Goal: Check status: Check status

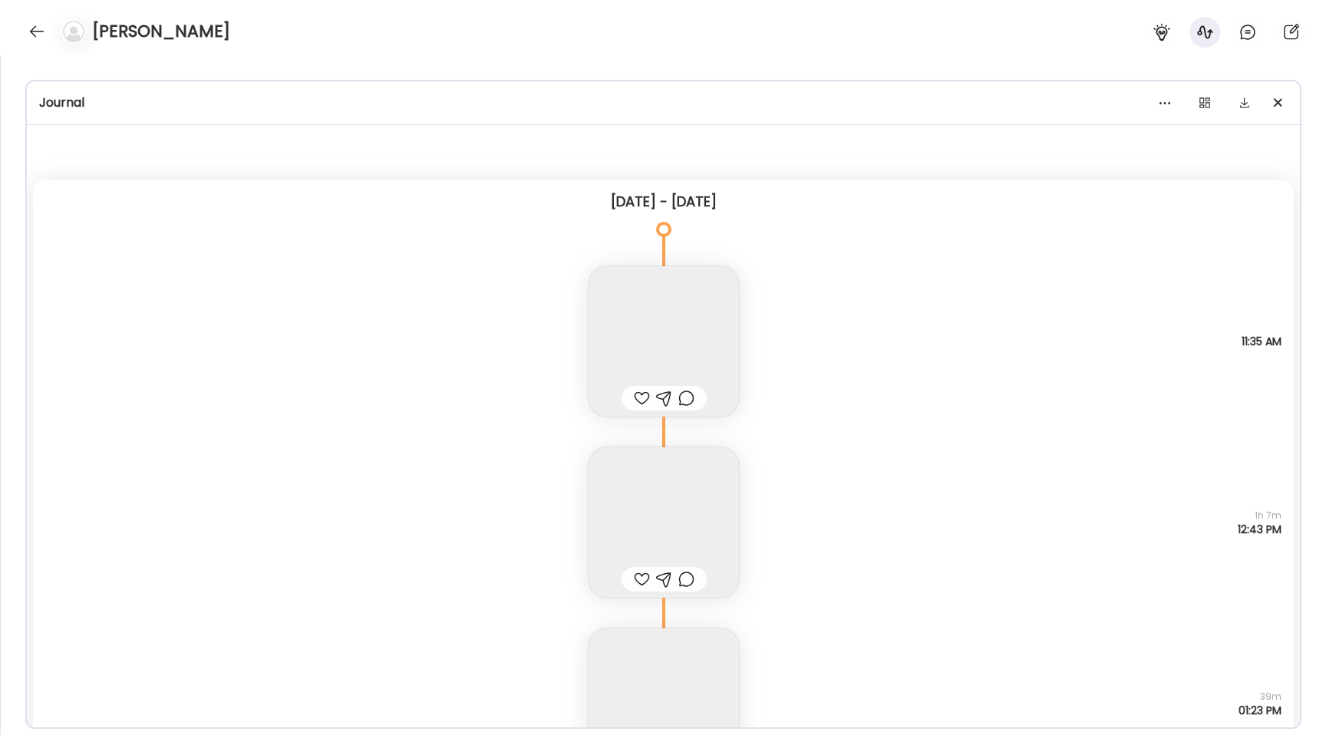
scroll to position [74, 0]
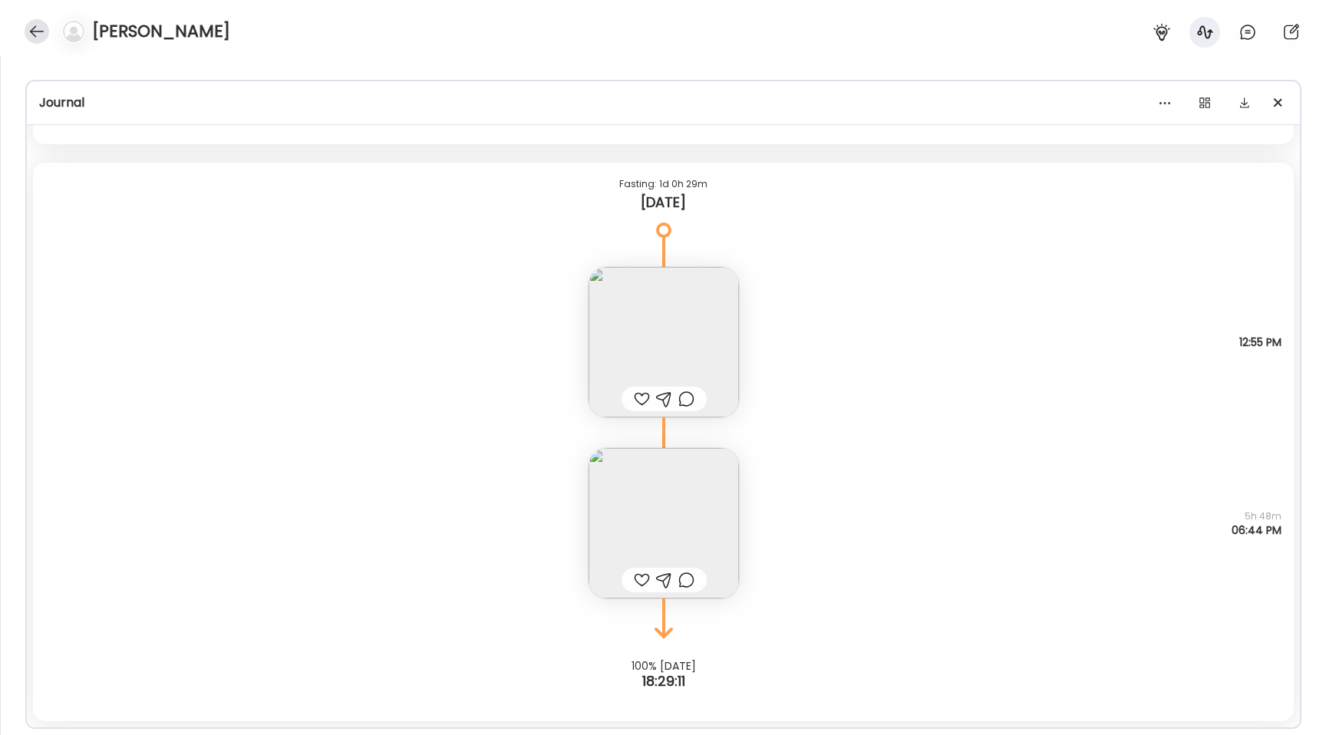
click at [28, 35] on div at bounding box center [37, 31] width 25 height 25
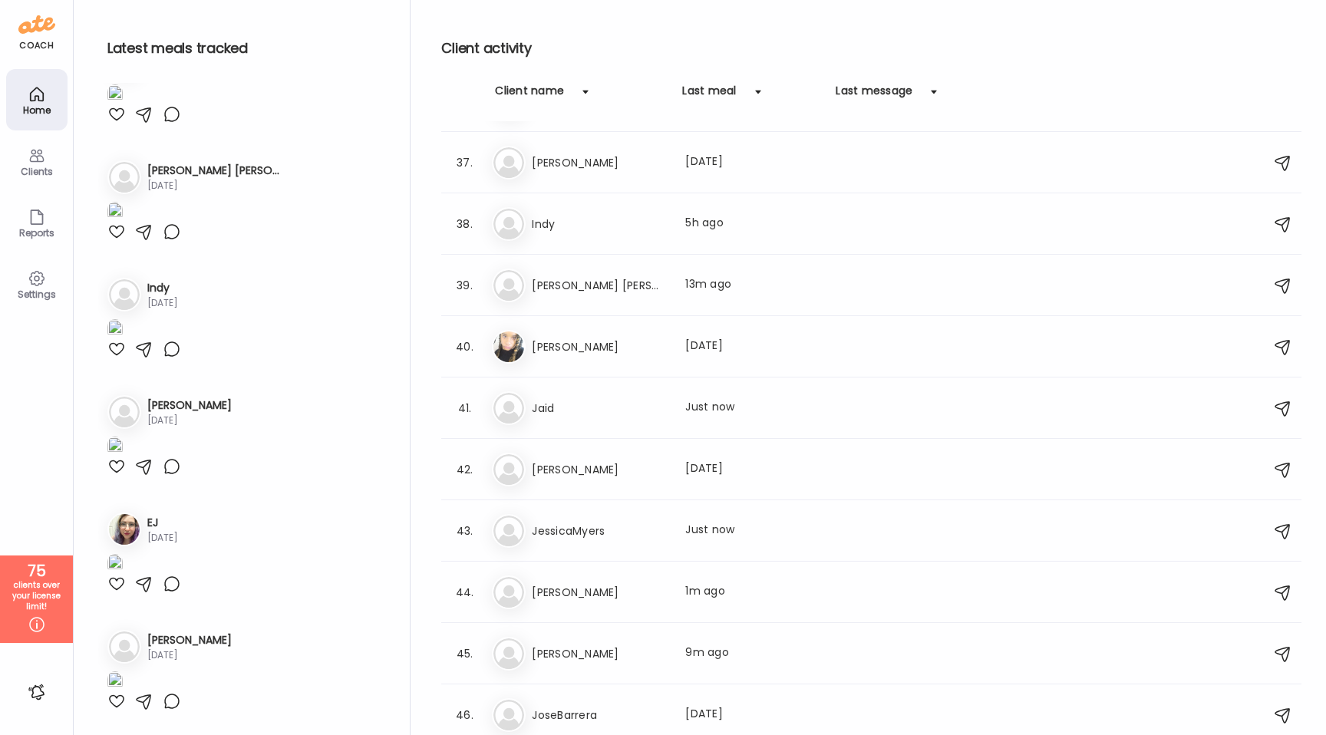
scroll to position [2205, 0]
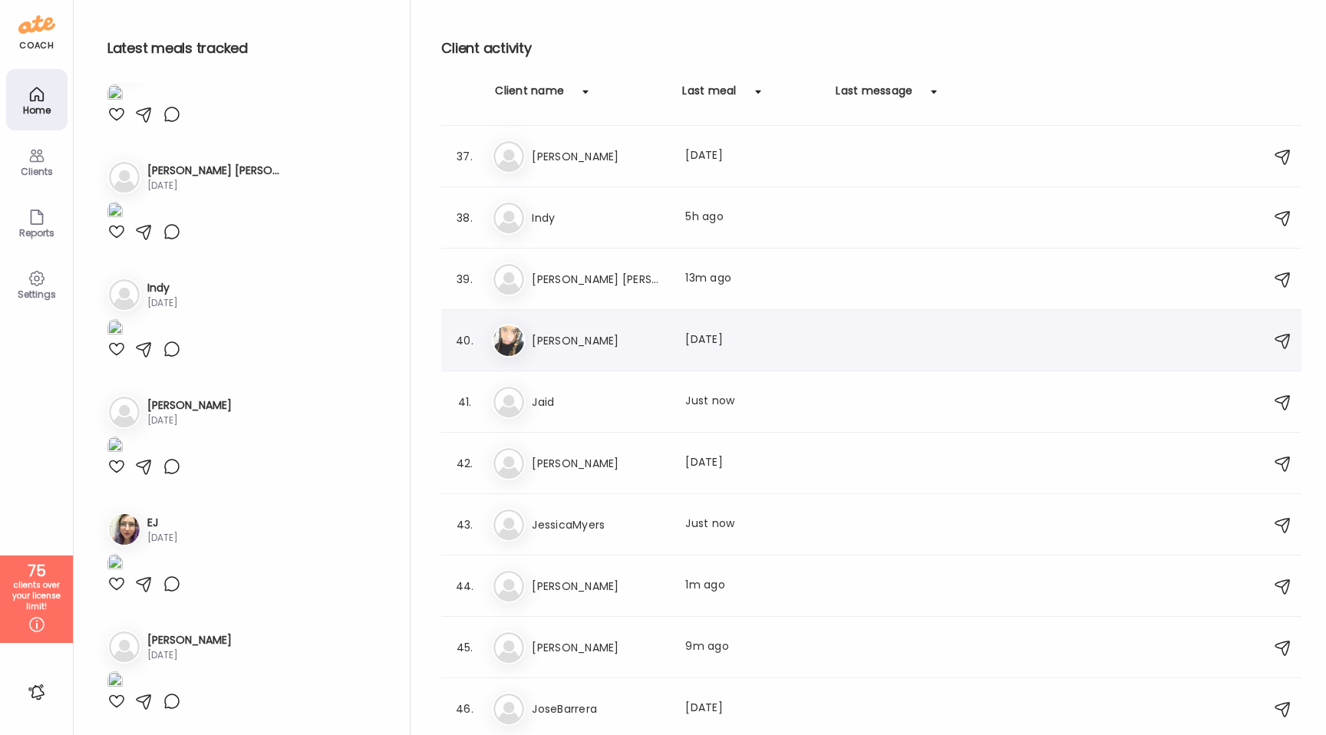
click at [635, 331] on h3 "[PERSON_NAME]" at bounding box center [599, 340] width 135 height 18
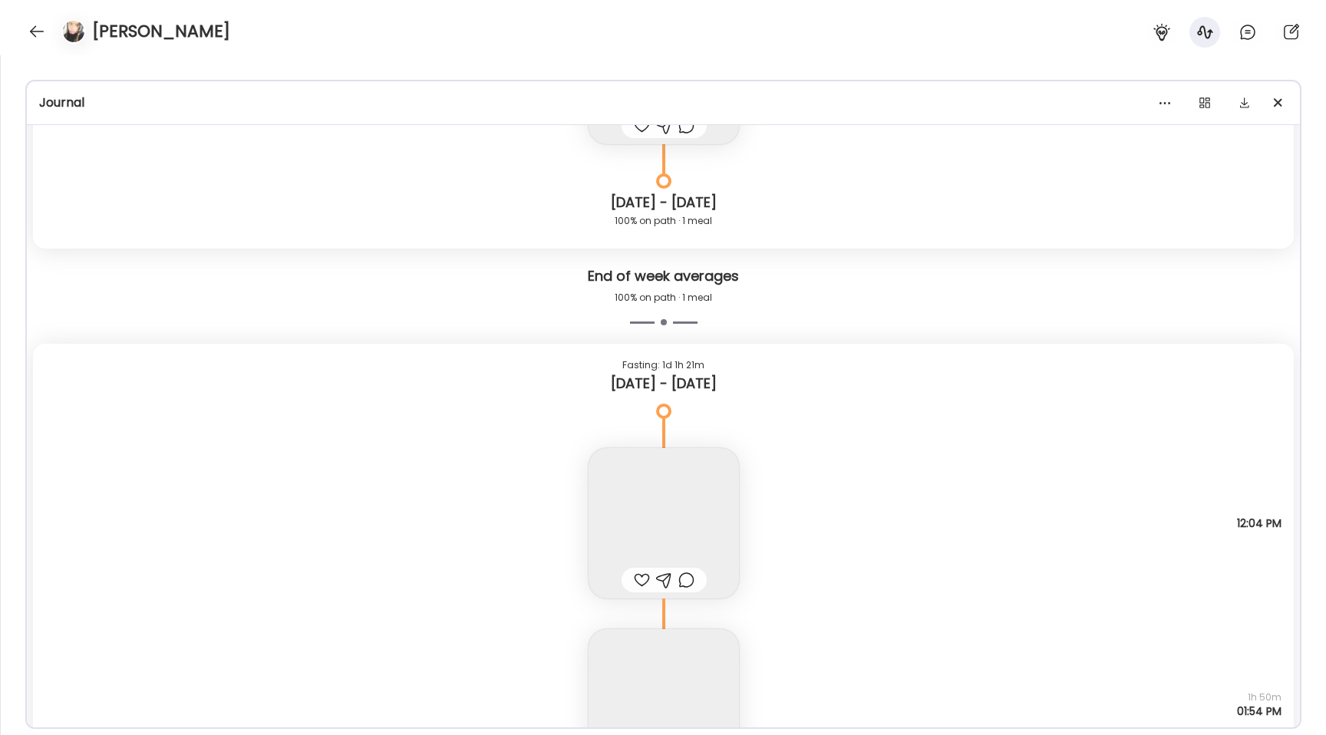
scroll to position [8507, 0]
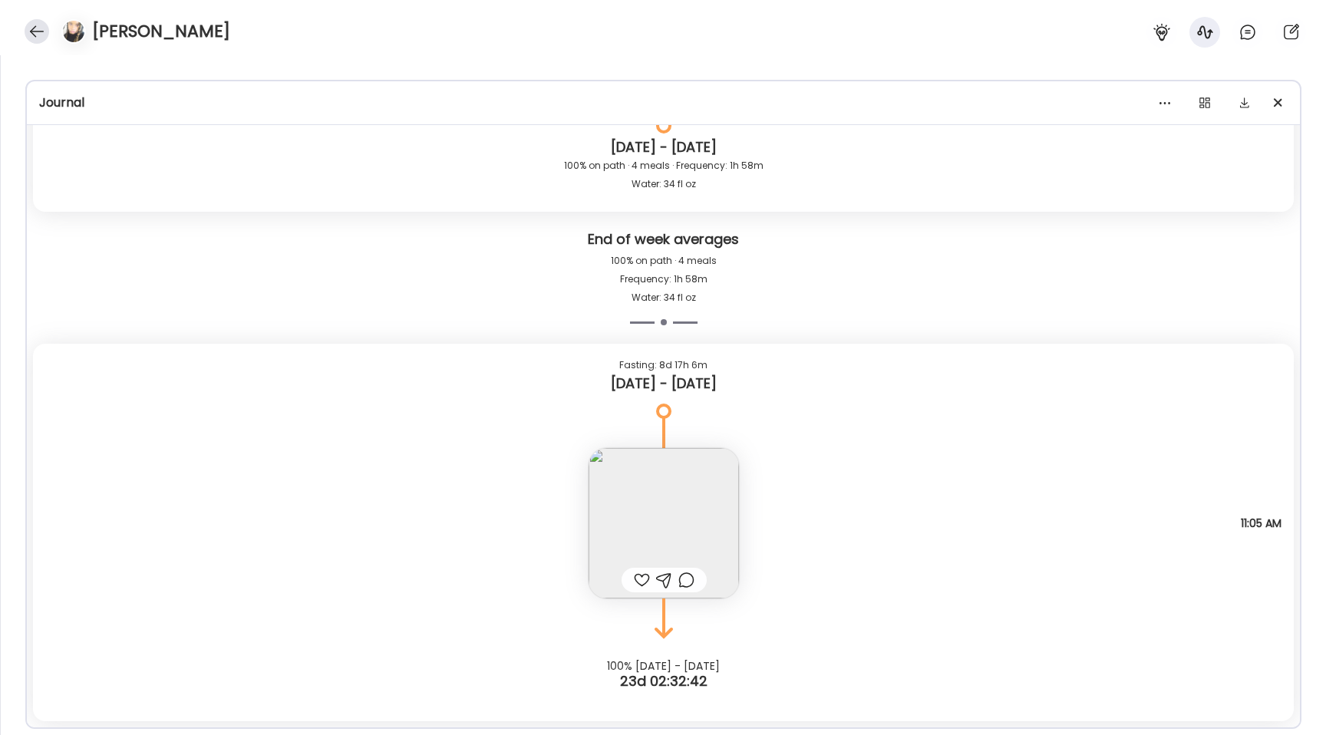
click at [36, 28] on div at bounding box center [37, 31] width 25 height 25
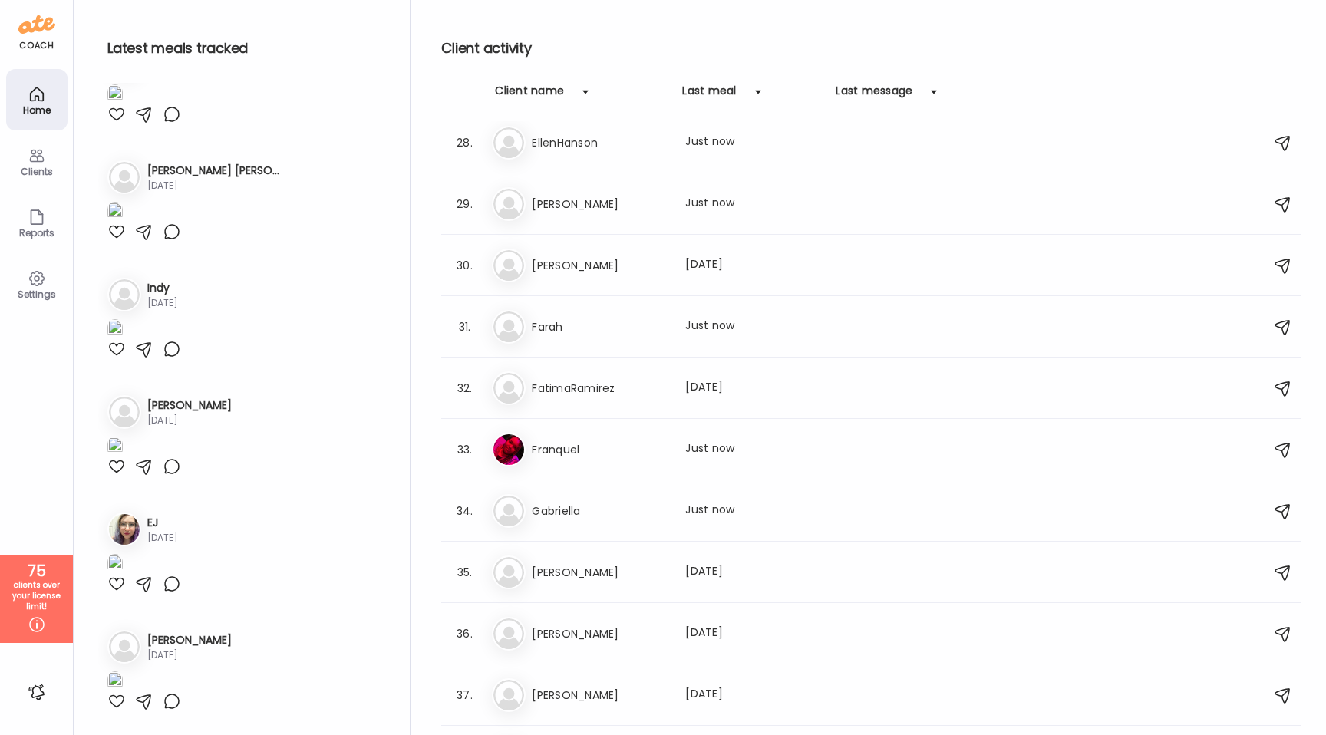
scroll to position [1745, 0]
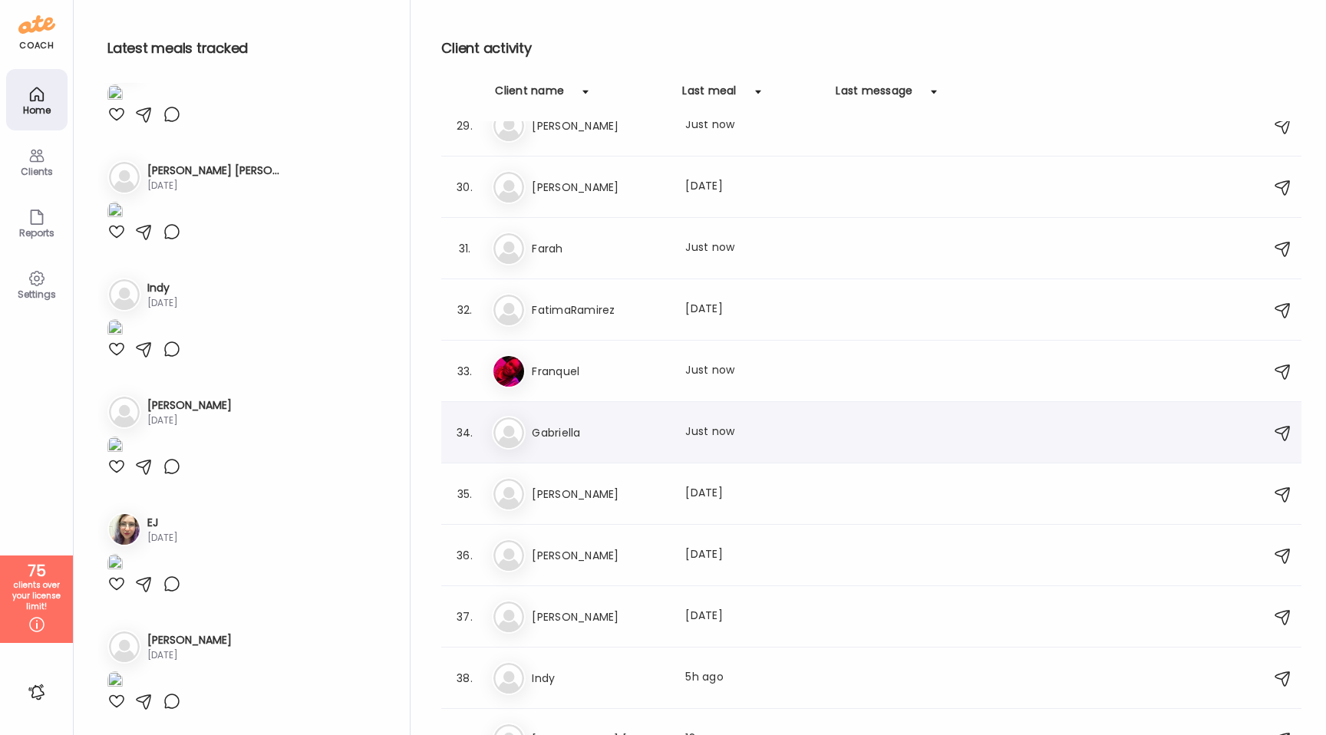
click at [568, 434] on h3 "Gabriella" at bounding box center [599, 433] width 135 height 18
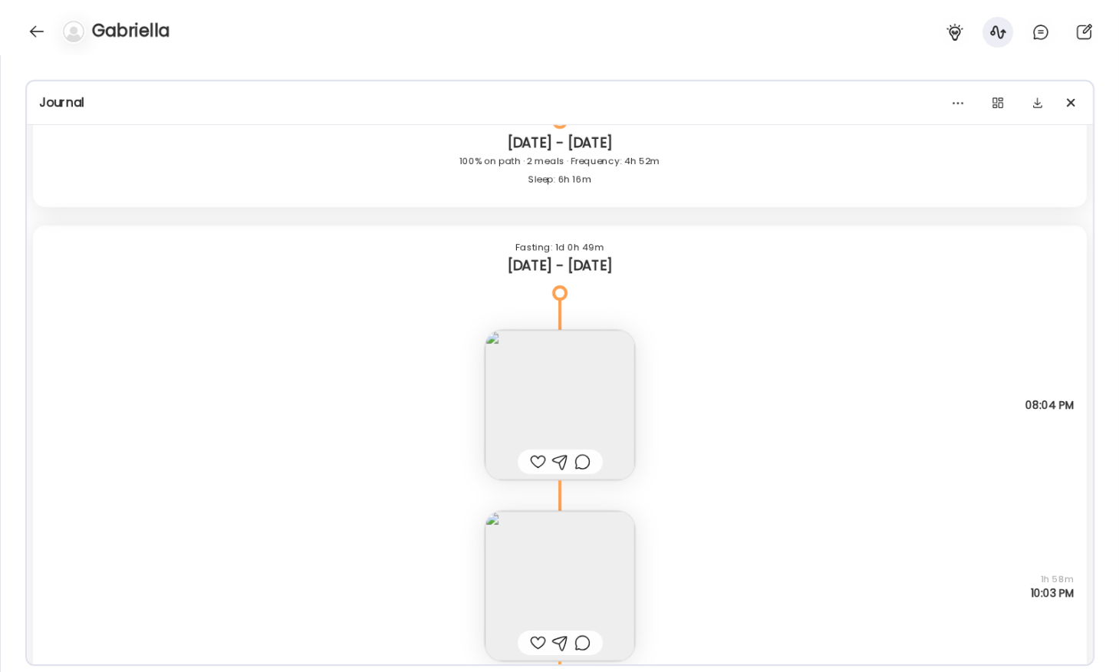
scroll to position [13165, 0]
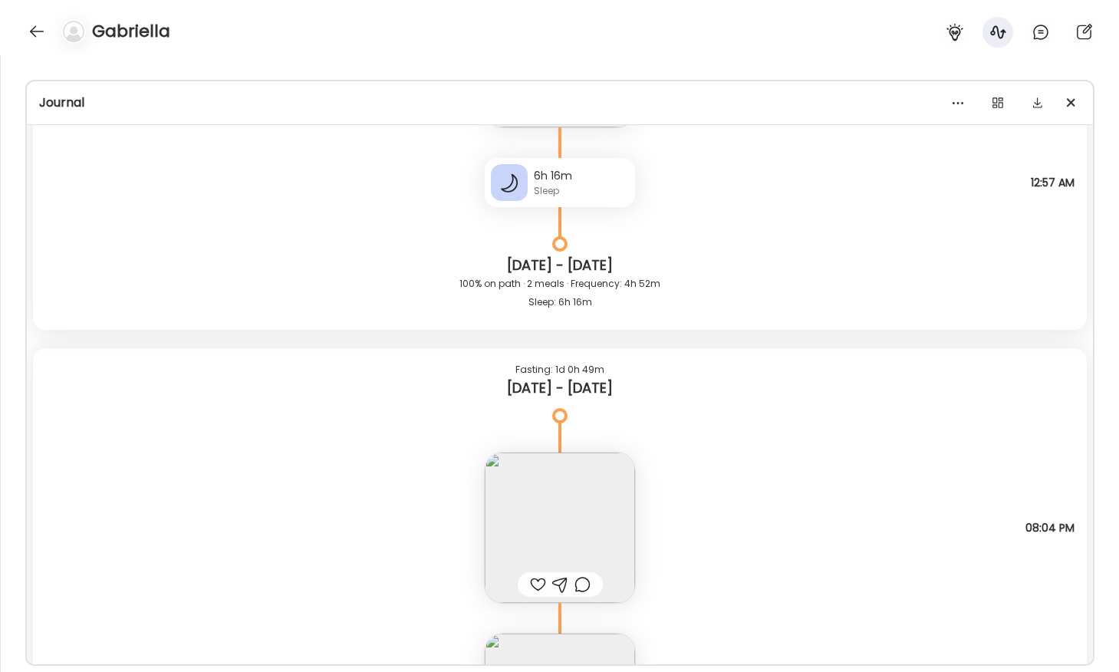
click at [547, 507] on img at bounding box center [560, 528] width 150 height 150
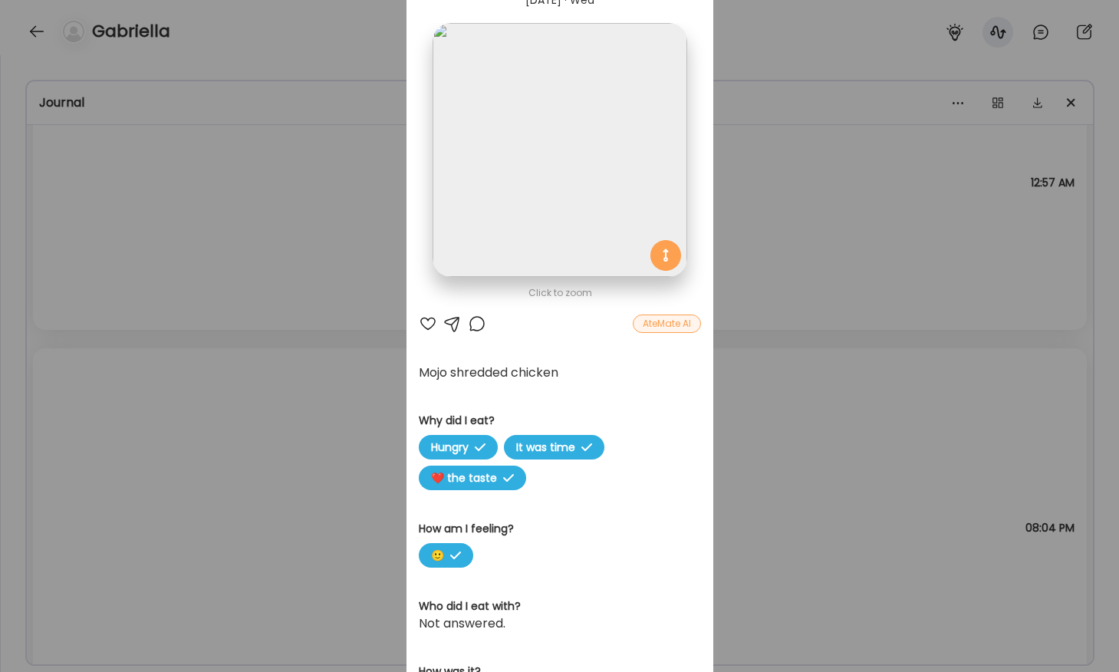
scroll to position [34, 0]
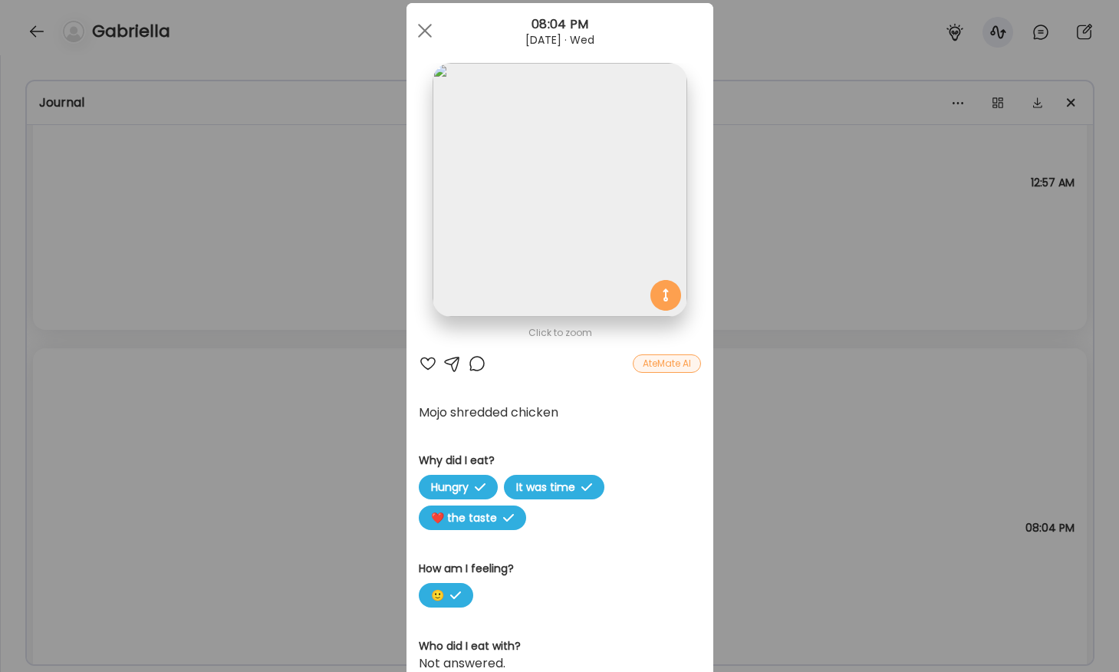
click at [325, 304] on div "Ate Coach Dashboard Wahoo! It’s official Take a moment to set up your Coach Pro…" at bounding box center [559, 336] width 1119 height 672
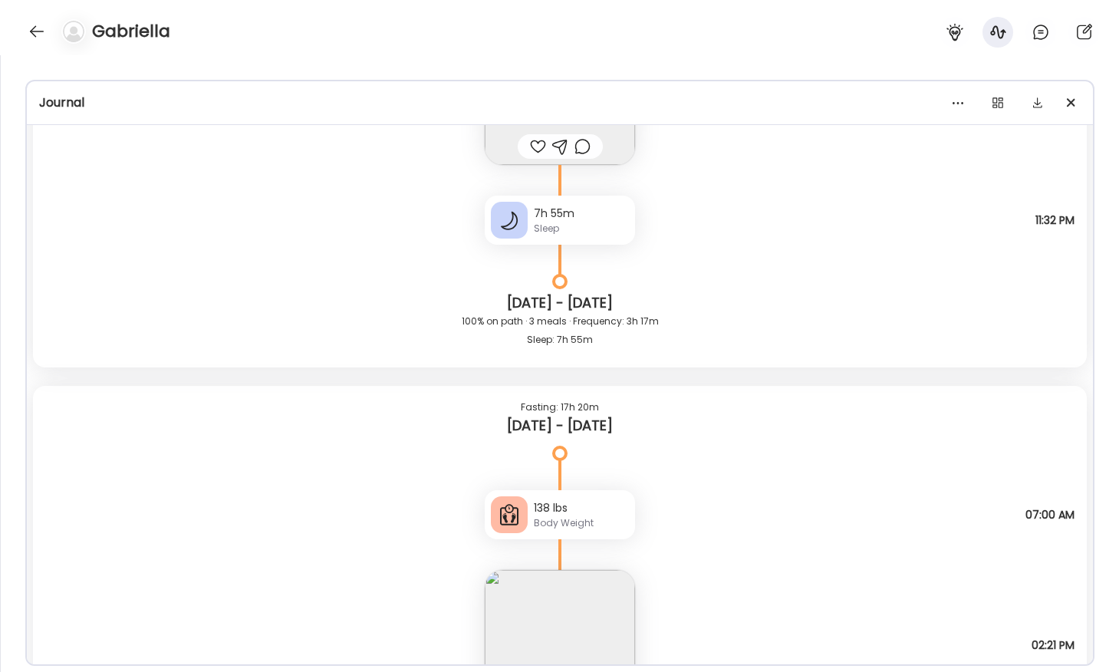
scroll to position [12447, 0]
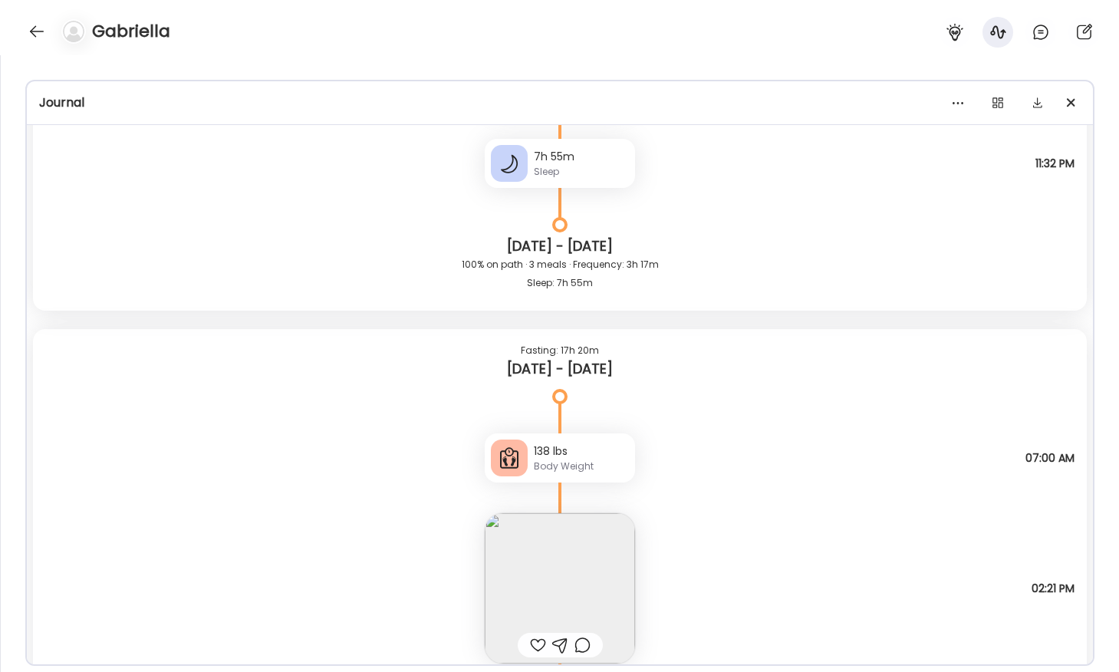
click at [564, 446] on div "138 lbs" at bounding box center [581, 452] width 95 height 16
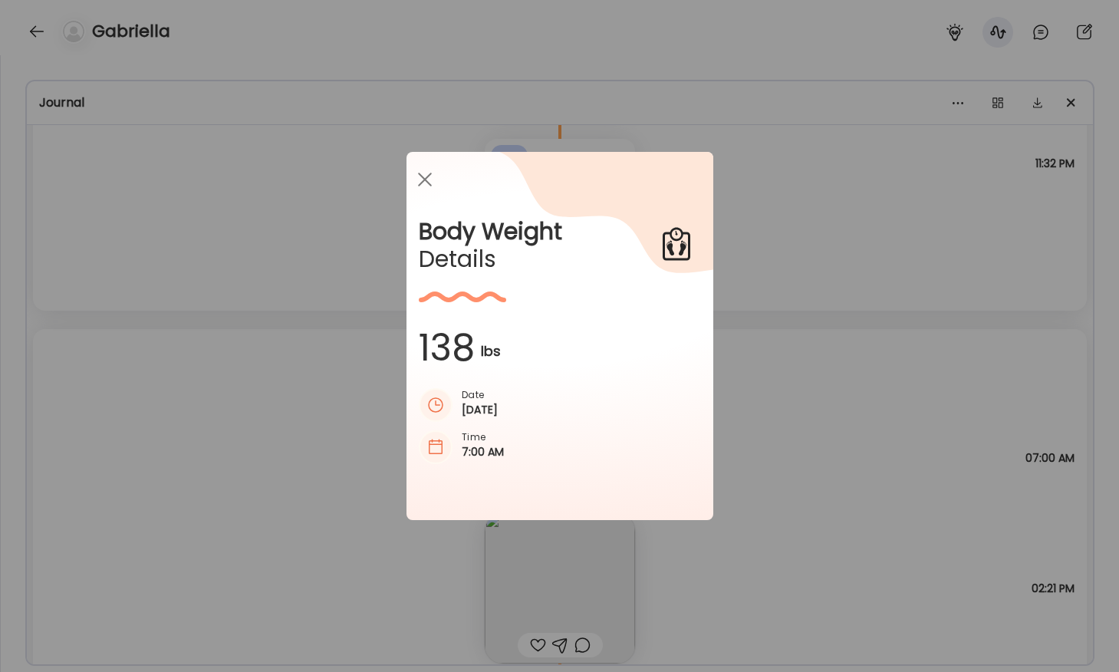
click at [564, 446] on div "Body Weight Details 138 lbs Date [DATE] Time 7:00 AM" at bounding box center [560, 336] width 307 height 368
click at [564, 446] on icon at bounding box center [570, 304] width 288 height 305
click at [482, 342] on icon at bounding box center [570, 304] width 288 height 305
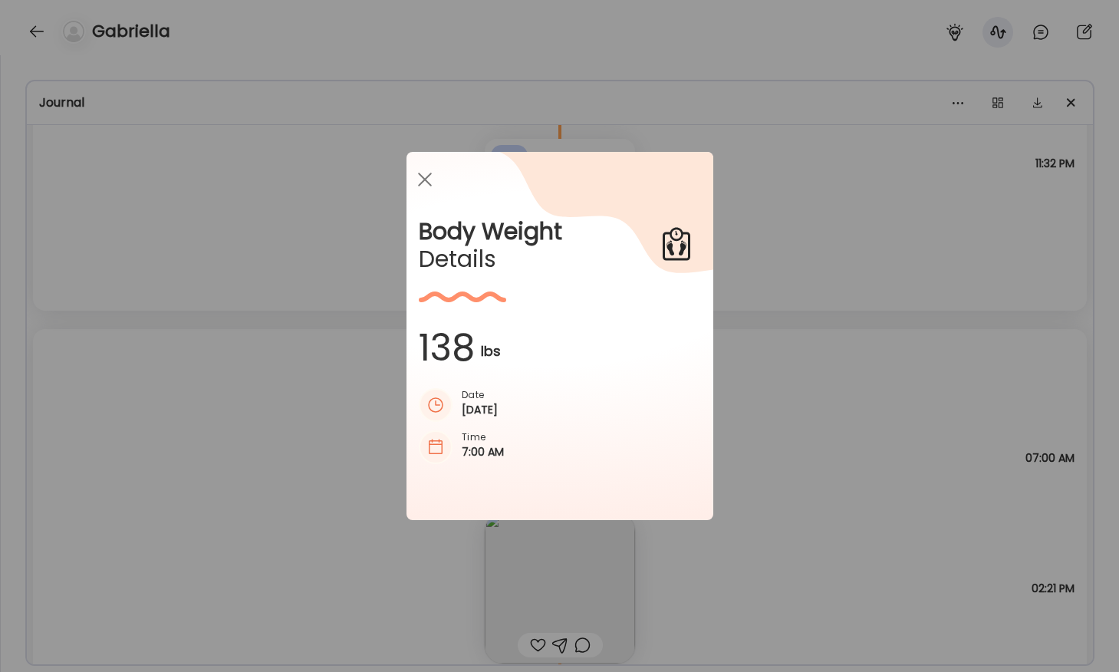
click at [482, 342] on icon at bounding box center [570, 304] width 288 height 305
drag, startPoint x: 419, startPoint y: 347, endPoint x: 460, endPoint y: 347, distance: 40.7
click at [460, 347] on div "Body Weight Details 138 lbs Date [DATE] Time 7:00 AM" at bounding box center [560, 336] width 307 height 368
click at [446, 348] on icon at bounding box center [570, 304] width 288 height 305
drag, startPoint x: 500, startPoint y: 350, endPoint x: 434, endPoint y: 350, distance: 66.0
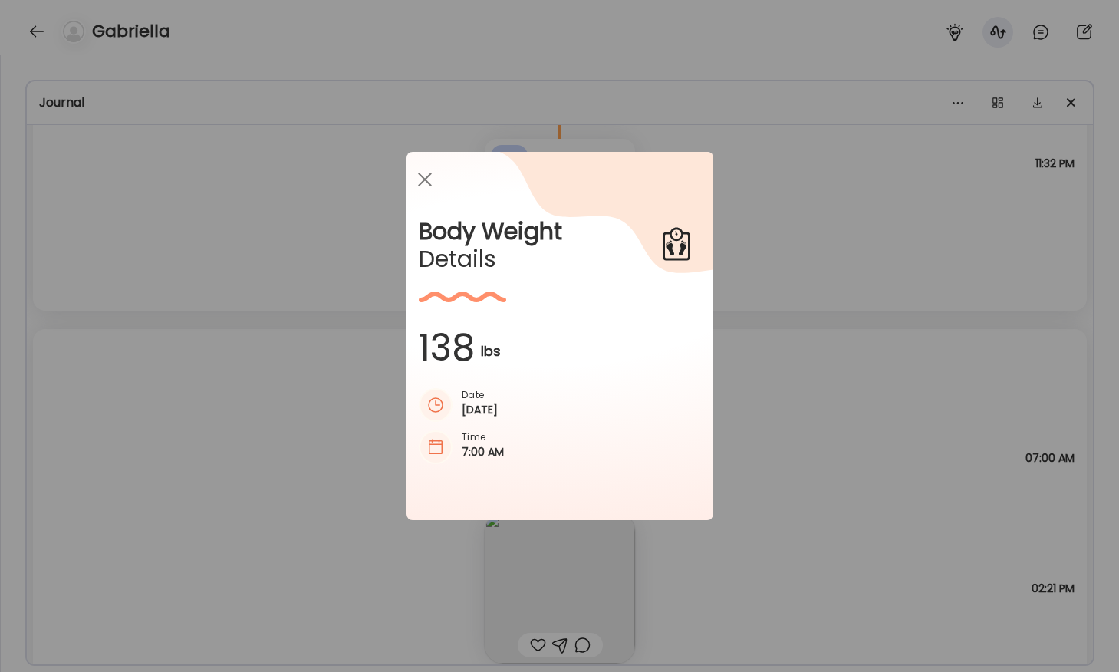
click at [434, 350] on icon at bounding box center [570, 304] width 288 height 305
click at [263, 371] on div "Ate Coach Dashboard Wahoo! It’s official Take a moment to set up your Coach Pro…" at bounding box center [559, 336] width 1119 height 672
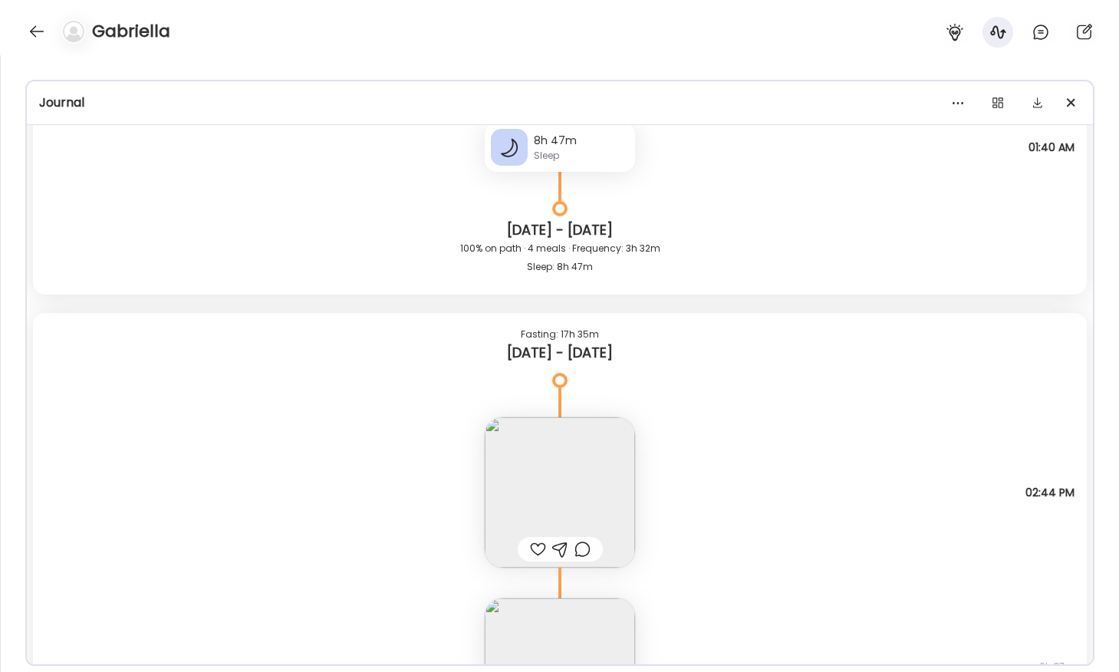
scroll to position [10250, 0]
